Goal: Task Accomplishment & Management: Manage account settings

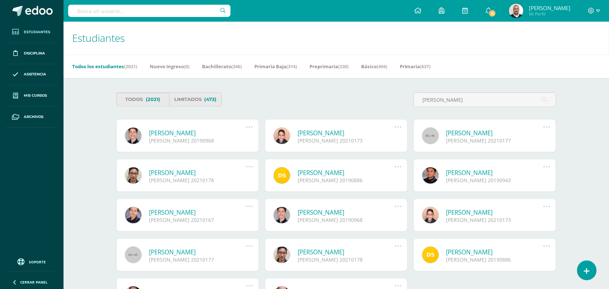
type input "Gabriel rosales"
click at [210, 136] on link "[PERSON_NAME]" at bounding box center [197, 133] width 97 height 8
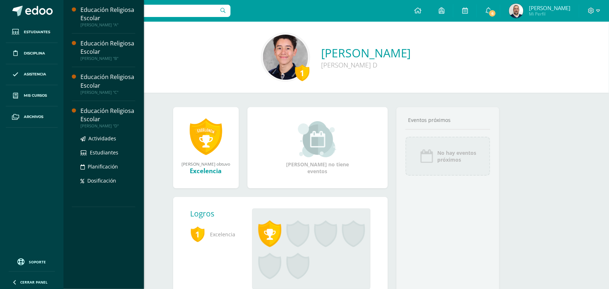
click at [94, 110] on div "Educación Religiosa Escolar" at bounding box center [107, 115] width 55 height 17
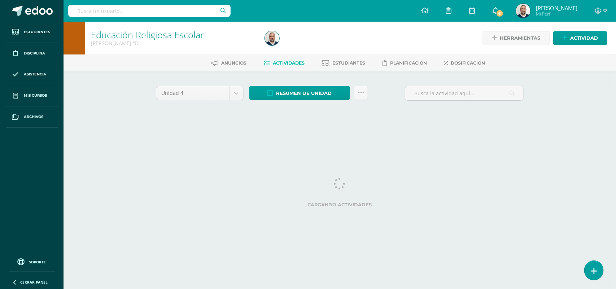
click at [344, 61] on span "Estudiantes" at bounding box center [349, 62] width 33 height 5
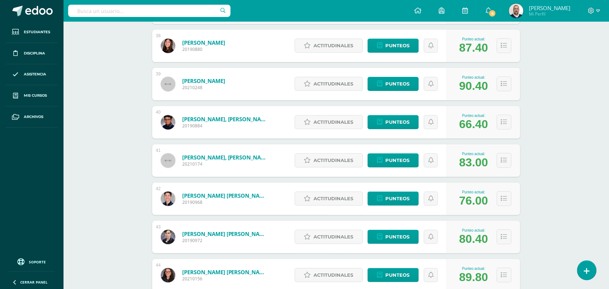
scroll to position [1573, 0]
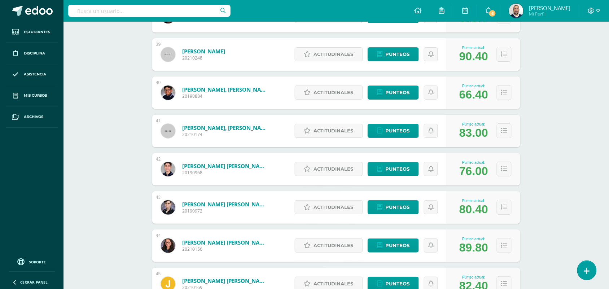
click at [228, 165] on link "Rosales Valdez, Gabriel Fernando" at bounding box center [225, 165] width 87 height 7
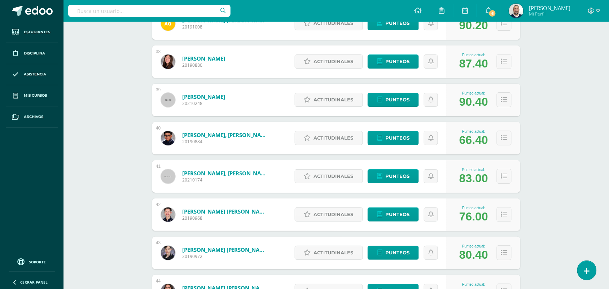
scroll to position [1527, 0]
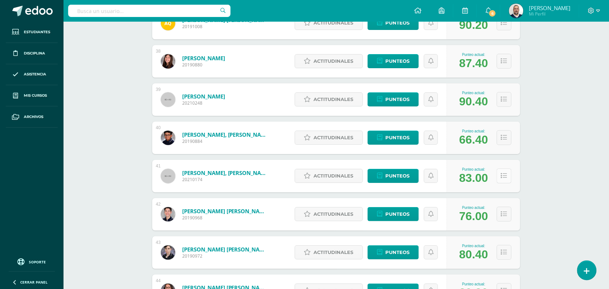
click at [504, 175] on icon at bounding box center [504, 176] width 6 height 6
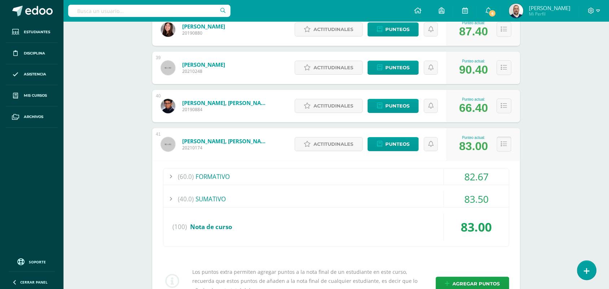
scroll to position [1573, 0]
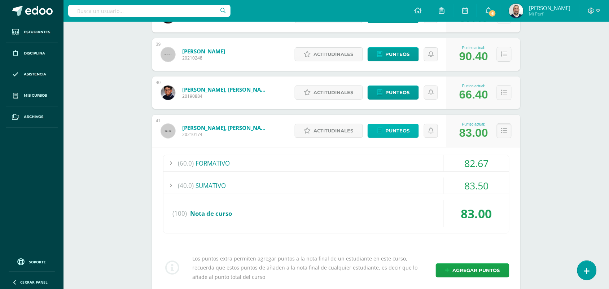
click at [396, 130] on span "Punteos" at bounding box center [397, 130] width 24 height 13
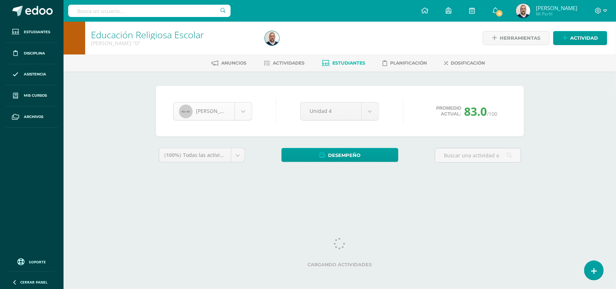
click at [244, 111] on body "Estudiantes Disciplina Asistencia Mis cursos Archivos Soporte Ayuda Reportar un…" at bounding box center [308, 97] width 616 height 195
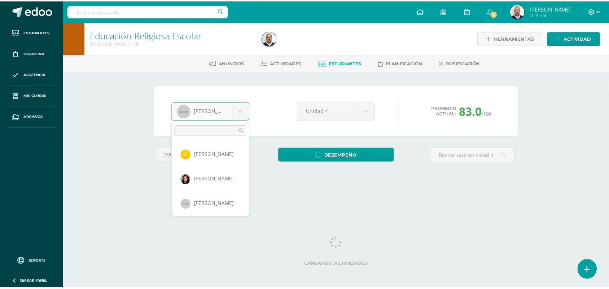
scroll to position [946, 0]
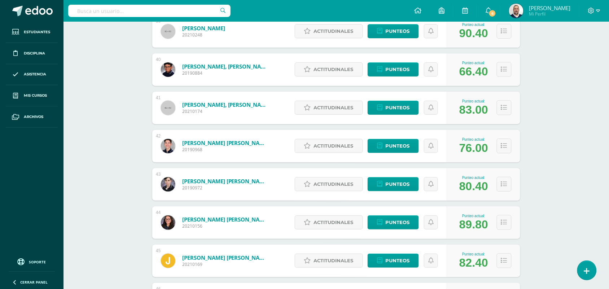
scroll to position [1618, 0]
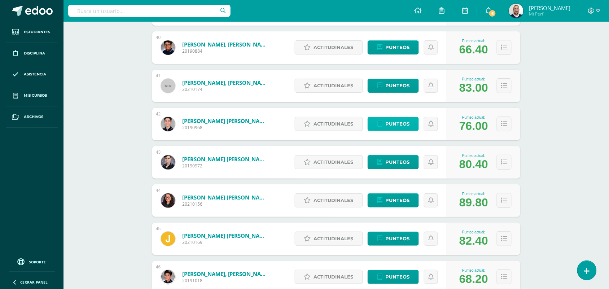
click at [405, 125] on span "Punteos" at bounding box center [397, 123] width 24 height 13
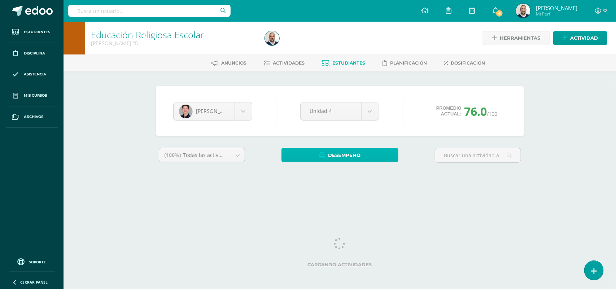
click at [345, 154] on span "Desempeño" at bounding box center [344, 155] width 32 height 13
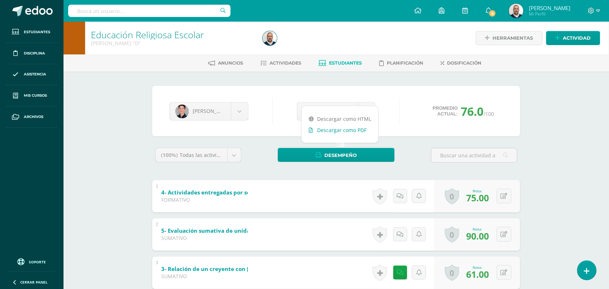
click at [344, 129] on link "Descargar como PDF" at bounding box center [340, 130] width 77 height 11
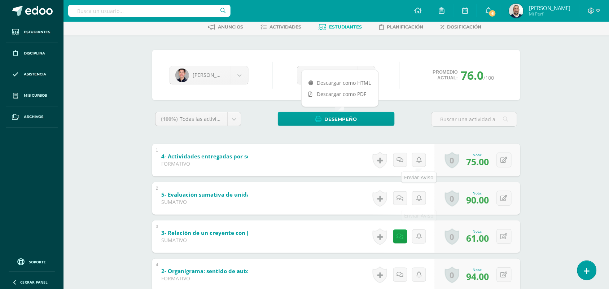
scroll to position [90, 0]
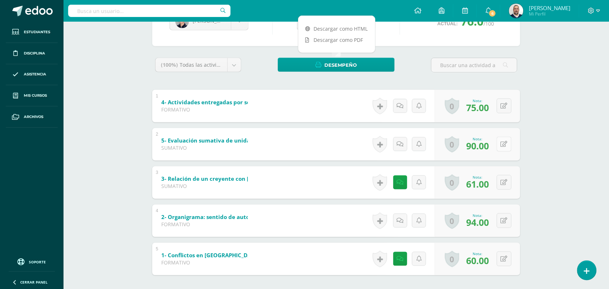
click at [504, 143] on button at bounding box center [504, 144] width 15 height 15
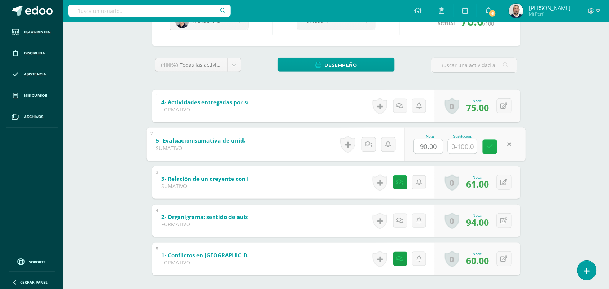
click at [491, 145] on icon at bounding box center [490, 147] width 6 height 6
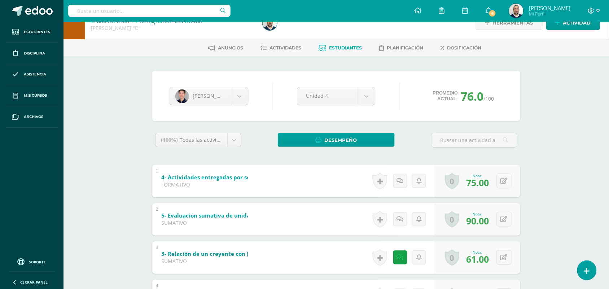
scroll to position [0, 0]
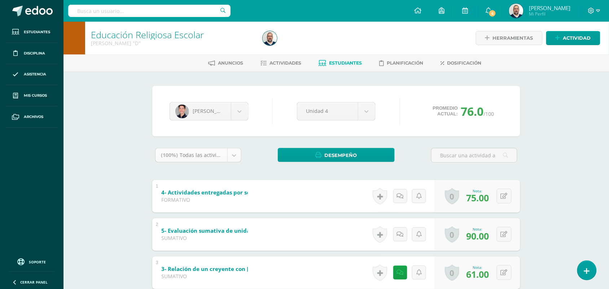
click at [236, 153] on body "Estudiantes Disciplina Asistencia Mis cursos Archivos Soporte Ayuda Reportar un…" at bounding box center [304, 207] width 609 height 414
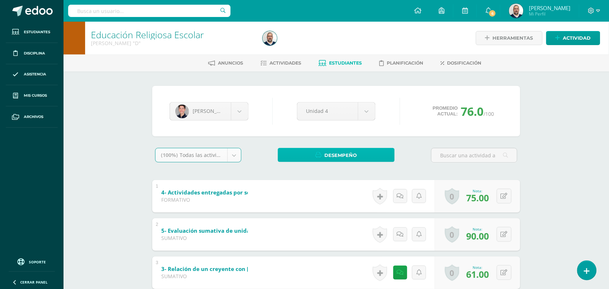
click at [336, 154] on span "Desempeño" at bounding box center [341, 155] width 32 height 13
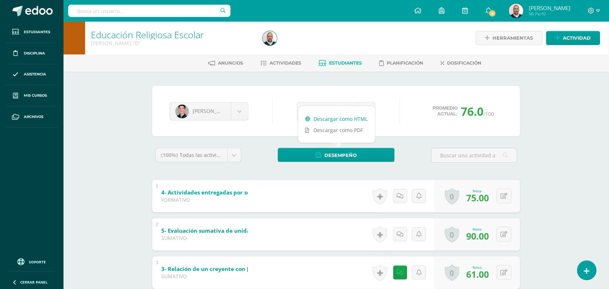
click at [338, 119] on link "Descargar como HTML" at bounding box center [336, 118] width 77 height 11
click at [341, 117] on link "Descargar como HTML" at bounding box center [336, 118] width 77 height 11
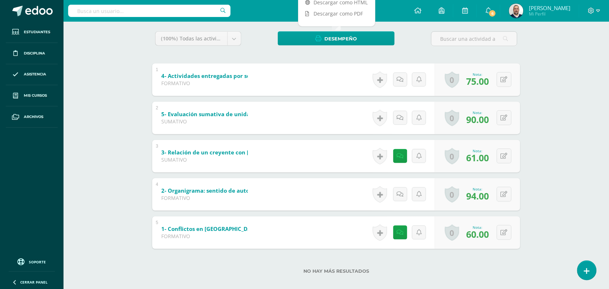
scroll to position [125, 0]
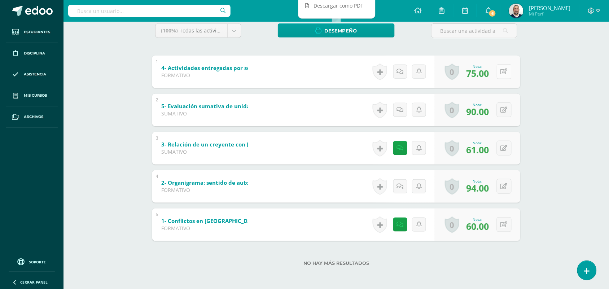
click at [507, 67] on button at bounding box center [504, 71] width 15 height 15
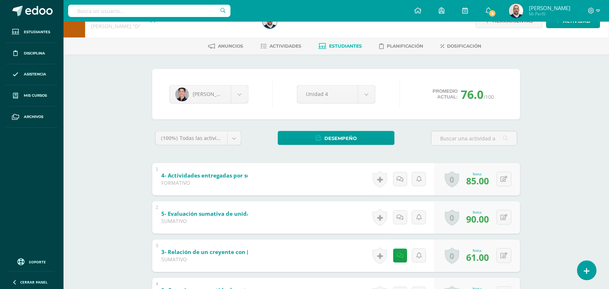
scroll to position [0, 0]
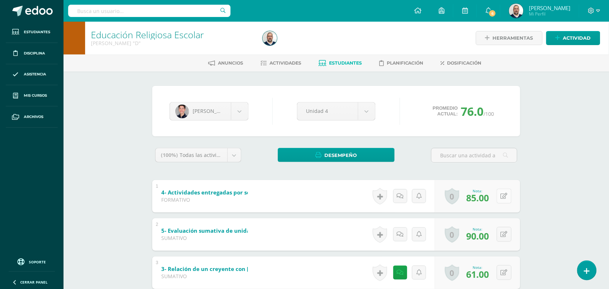
click at [504, 193] on button at bounding box center [504, 196] width 15 height 15
click at [502, 192] on button at bounding box center [504, 196] width 15 height 15
click at [504, 194] on icon at bounding box center [504, 196] width 7 height 6
type input "95"
click at [333, 153] on span "Desempeño" at bounding box center [341, 155] width 32 height 13
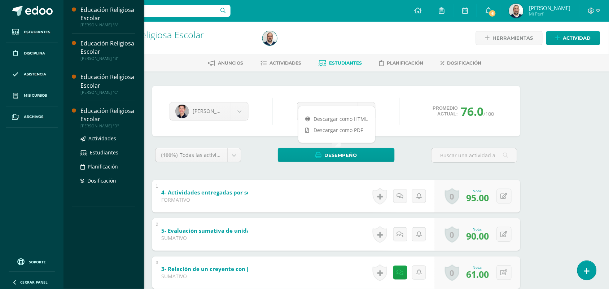
click at [94, 110] on div "Educación Religiosa Escolar" at bounding box center [107, 115] width 55 height 17
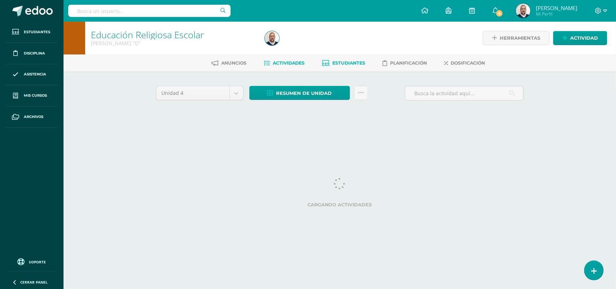
click at [352, 62] on span "Estudiantes" at bounding box center [349, 62] width 33 height 5
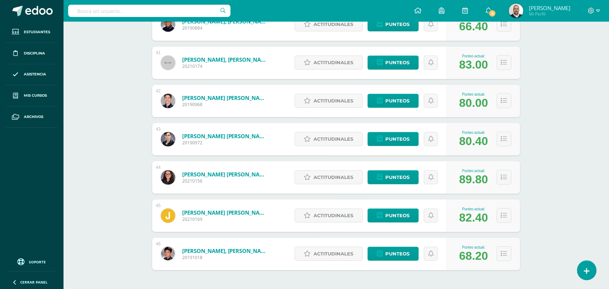
scroll to position [1625, 0]
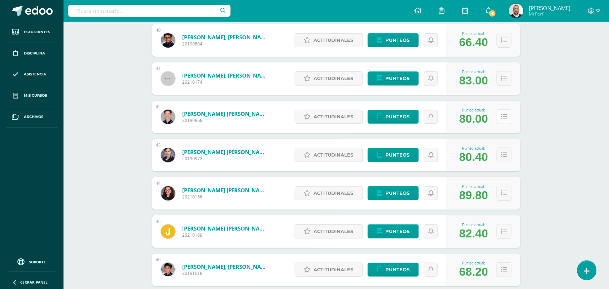
click at [504, 114] on icon at bounding box center [504, 117] width 6 height 6
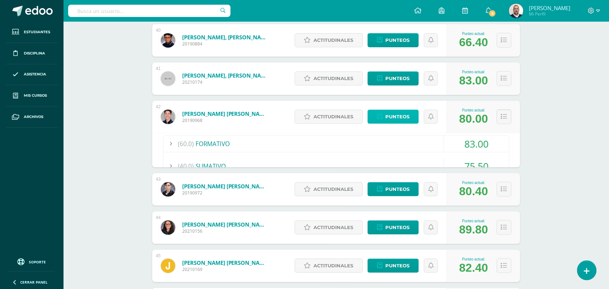
click at [396, 116] on span "Punteos" at bounding box center [397, 116] width 24 height 13
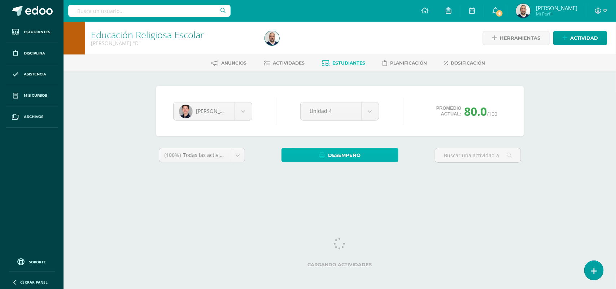
click at [348, 152] on span "Desempeño" at bounding box center [344, 155] width 32 height 13
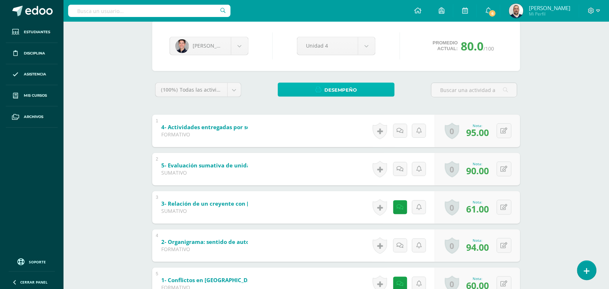
scroll to position [79, 0]
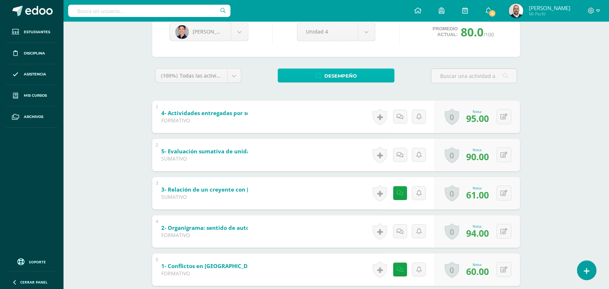
click at [339, 71] on span "Desempeño" at bounding box center [341, 75] width 32 height 13
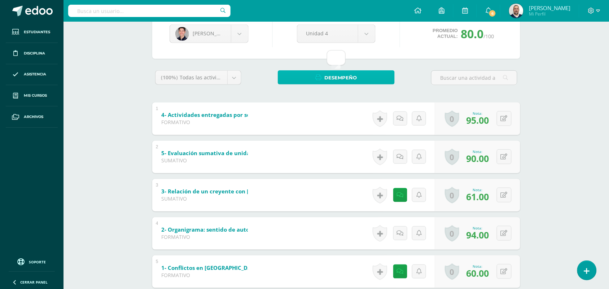
scroll to position [34, 0]
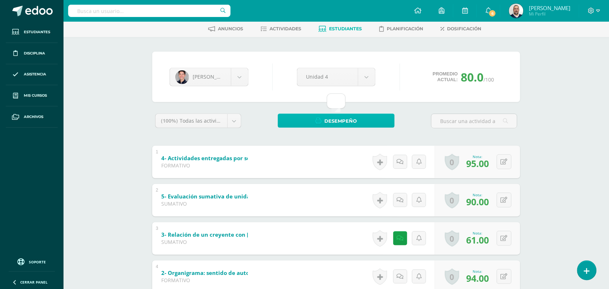
click at [335, 119] on span "Desempeño" at bounding box center [341, 120] width 32 height 13
click at [337, 132] on div "Desempeño" at bounding box center [336, 124] width 123 height 20
click at [341, 120] on span "Desempeño" at bounding box center [341, 120] width 32 height 13
click at [335, 134] on div "(100%) Todas las actividades de esta unidad Todas las actividades de esta unida…" at bounding box center [336, 124] width 368 height 21
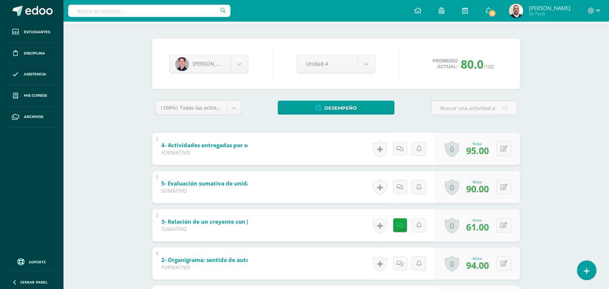
scroll to position [10, 0]
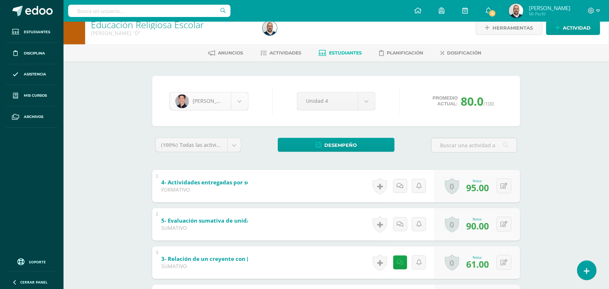
click at [239, 100] on body "Estudiantes Disciplina Asistencia Mis cursos Archivos Soporte Ayuda Reportar un…" at bounding box center [304, 197] width 609 height 414
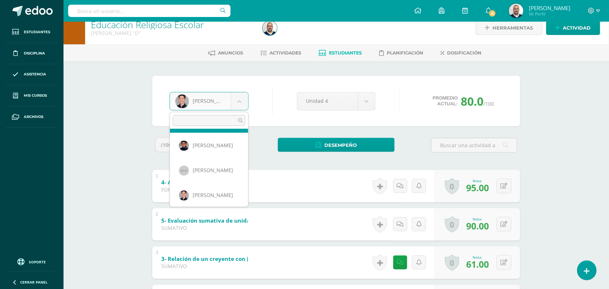
scroll to position [949, 0]
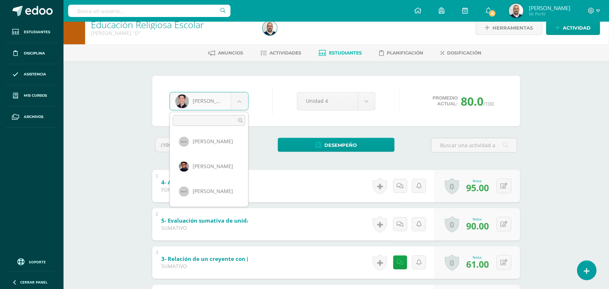
click at [239, 102] on body "Estudiantes Disciplina Asistencia Mis cursos Archivos Soporte Ayuda Reportar un…" at bounding box center [304, 197] width 609 height 414
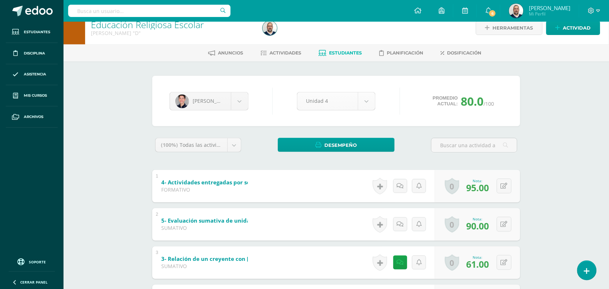
click at [371, 100] on body "Estudiantes Disciplina Asistencia Mis cursos Archivos Soporte Ayuda Reportar un…" at bounding box center [304, 197] width 609 height 414
click at [336, 143] on span "Desempeño" at bounding box center [341, 145] width 32 height 13
click at [346, 51] on span "Estudiantes" at bounding box center [345, 52] width 33 height 5
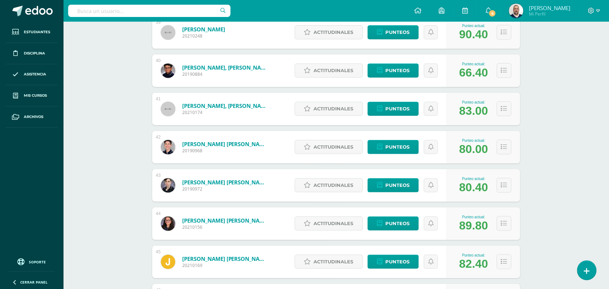
scroll to position [1618, 0]
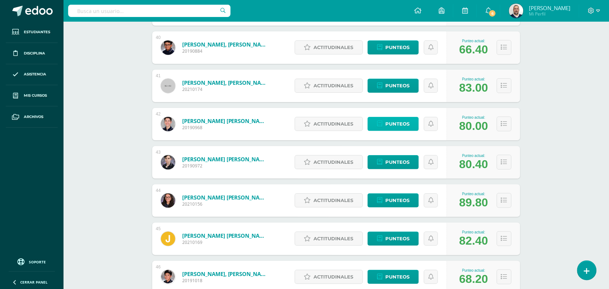
click at [396, 122] on span "Punteos" at bounding box center [397, 123] width 24 height 13
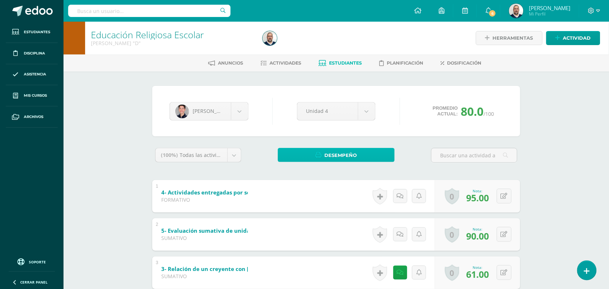
click at [322, 153] on icon at bounding box center [319, 155] width 6 height 6
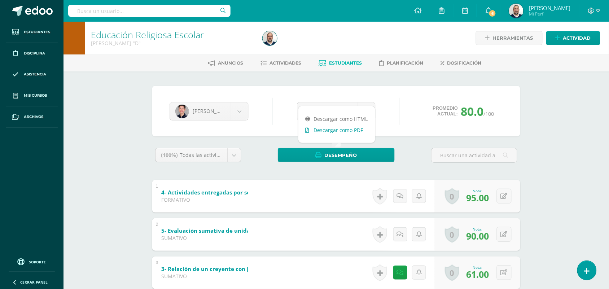
click at [330, 128] on link "Descargar como PDF" at bounding box center [336, 130] width 77 height 11
